Goal: Go to known website: Access a specific website the user already knows

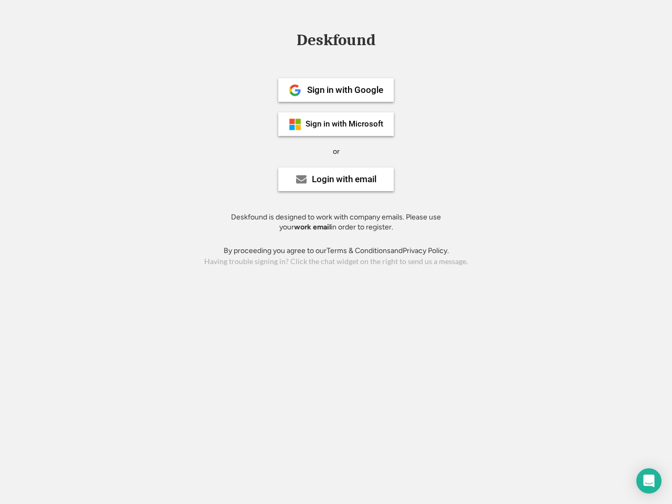
click at [336, 150] on div "or" at bounding box center [336, 152] width 7 height 11
click at [336, 42] on div "Deskfound" at bounding box center [335, 40] width 89 height 16
click at [287, 39] on div "Deskfound" at bounding box center [336, 42] width 672 height 20
click at [336, 42] on div "Deskfound" at bounding box center [335, 40] width 89 height 16
click at [336, 151] on div "or" at bounding box center [336, 152] width 7 height 11
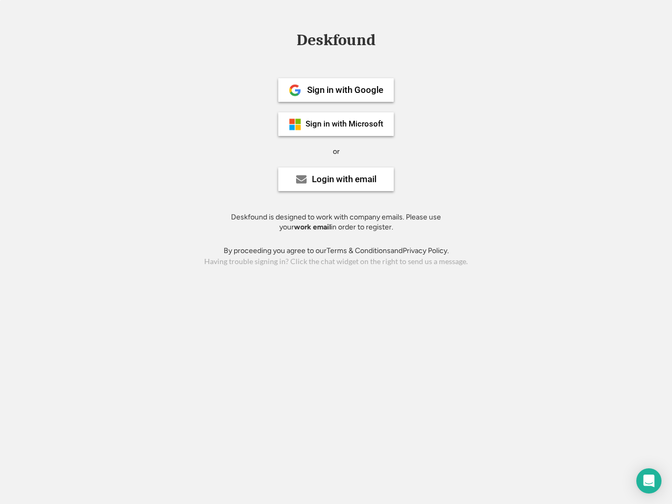
click at [336, 90] on div "Sign in with Google" at bounding box center [345, 90] width 76 height 9
click at [345, 90] on div "Sign in with Google" at bounding box center [345, 90] width 76 height 9
click at [295, 90] on img at bounding box center [295, 90] width 13 height 13
click at [336, 124] on div "Sign in with Microsoft" at bounding box center [345, 124] width 78 height 8
click at [345, 124] on div "Sign in with Microsoft" at bounding box center [345, 124] width 78 height 8
